Goal: Find specific page/section: Find specific page/section

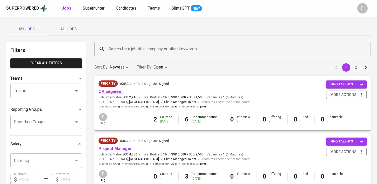
click at [114, 92] on link "QA Engineer" at bounding box center [111, 91] width 25 height 5
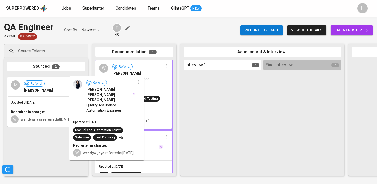
drag, startPoint x: 44, startPoint y: 111, endPoint x: 112, endPoint y: 112, distance: 67.8
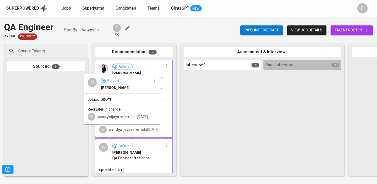
drag, startPoint x: 34, startPoint y: 111, endPoint x: 120, endPoint y: 111, distance: 85.7
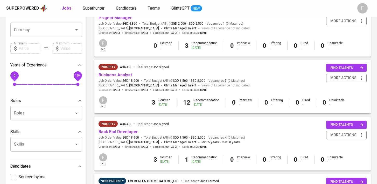
scroll to position [131, 0]
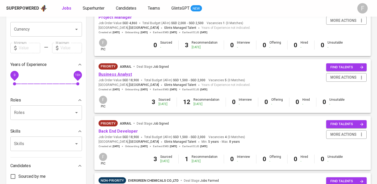
click at [117, 76] on link "Business Analyst" at bounding box center [115, 74] width 33 height 5
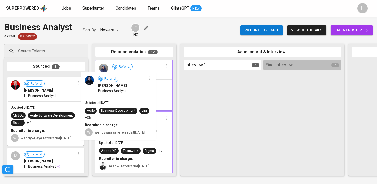
drag, startPoint x: 39, startPoint y: 97, endPoint x: 125, endPoint y: 94, distance: 86.2
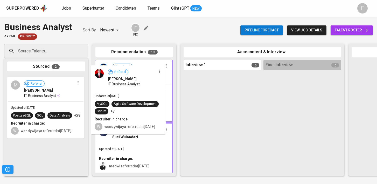
drag, startPoint x: 37, startPoint y: 104, endPoint x: 129, endPoint y: 94, distance: 92.7
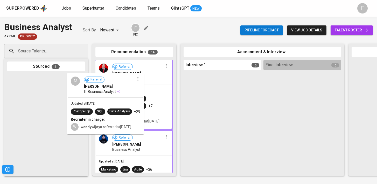
drag, startPoint x: 52, startPoint y: 100, endPoint x: 138, endPoint y: 97, distance: 85.5
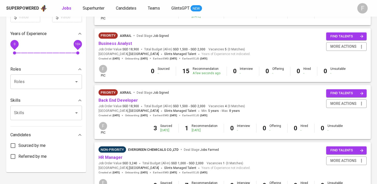
scroll to position [165, 0]
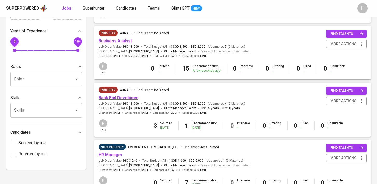
click at [118, 100] on link "Back End Developer" at bounding box center [118, 97] width 39 height 5
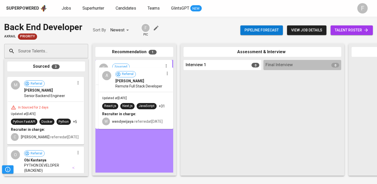
drag, startPoint x: 37, startPoint y: 100, endPoint x: 131, endPoint y: 93, distance: 94.0
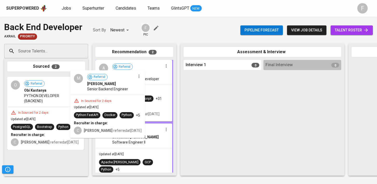
drag, startPoint x: 48, startPoint y: 110, endPoint x: 124, endPoint y: 105, distance: 75.9
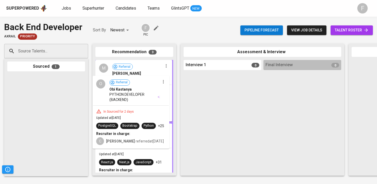
drag, startPoint x: 39, startPoint y: 108, endPoint x: 129, endPoint y: 109, distance: 89.8
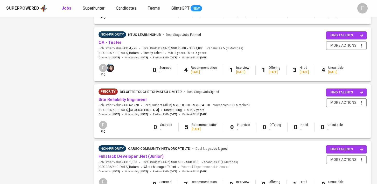
scroll to position [496, 0]
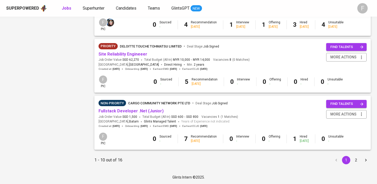
click at [354, 160] on button "2" at bounding box center [356, 160] width 8 height 8
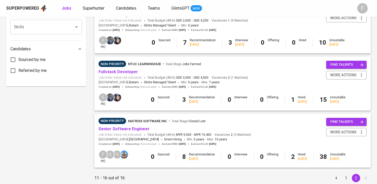
scroll to position [267, 0]
